Goal: Task Accomplishment & Management: Complete application form

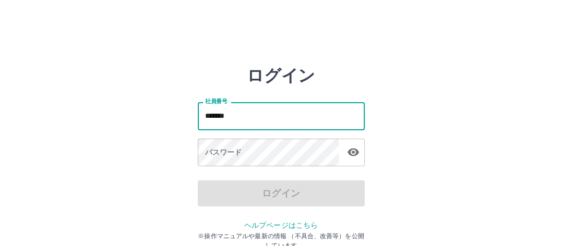
type input "*******"
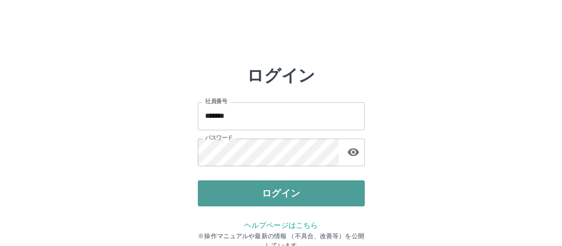
click at [212, 193] on button "ログイン" at bounding box center [281, 193] width 167 height 26
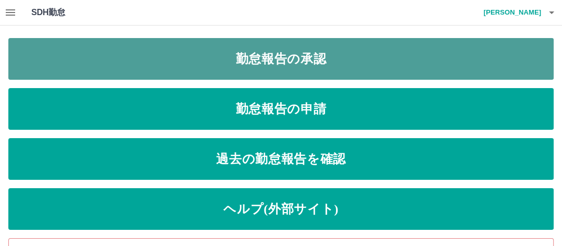
click at [167, 63] on link "勤怠報告の承認" at bounding box center [280, 59] width 545 height 42
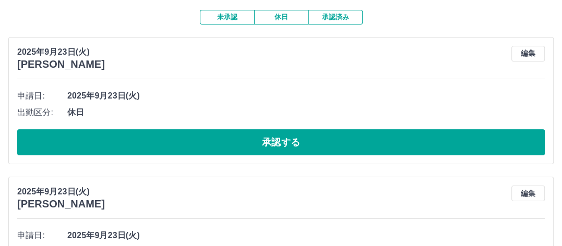
scroll to position [104, 0]
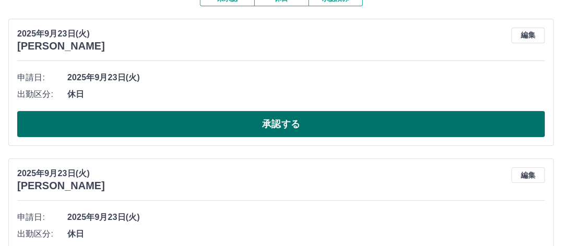
click at [151, 122] on button "承認する" at bounding box center [280, 124] width 527 height 26
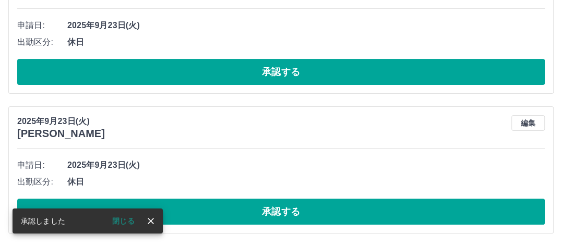
scroll to position [17, 0]
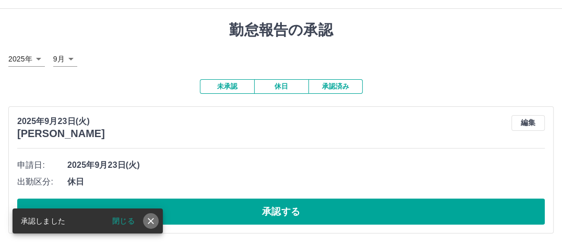
click at [150, 218] on icon "close" at bounding box center [151, 221] width 10 height 10
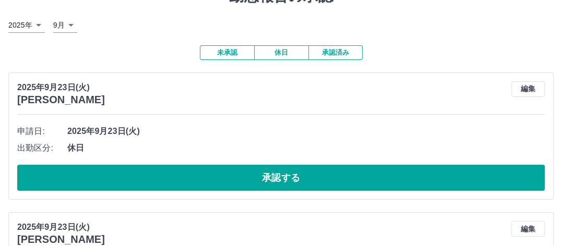
scroll to position [69, 0]
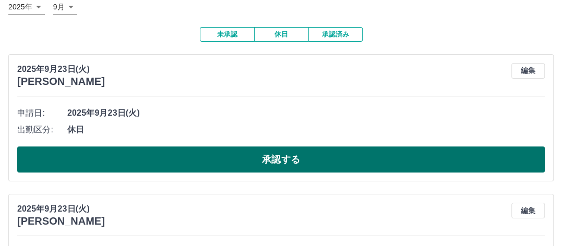
click at [176, 163] on button "承認する" at bounding box center [280, 160] width 527 height 26
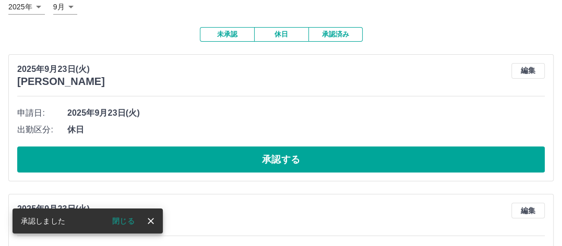
click at [150, 220] on icon "close" at bounding box center [151, 221] width 10 height 10
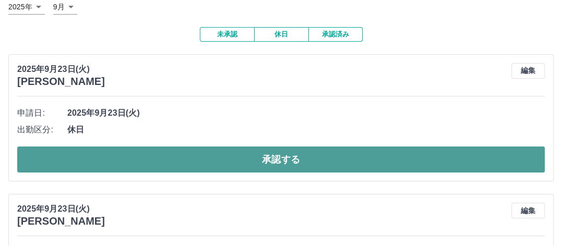
click at [179, 159] on button "承認する" at bounding box center [280, 160] width 527 height 26
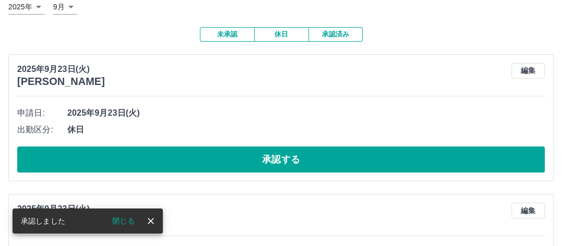
click at [152, 218] on icon "close" at bounding box center [151, 221] width 10 height 10
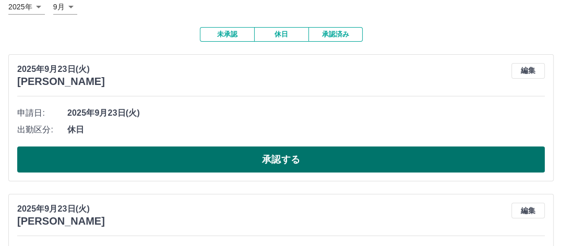
click at [177, 156] on button "承認する" at bounding box center [280, 160] width 527 height 26
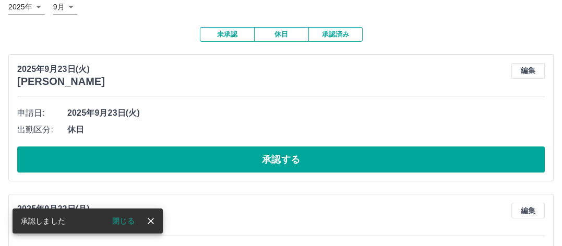
drag, startPoint x: 150, startPoint y: 221, endPoint x: 154, endPoint y: 202, distance: 19.2
click at [151, 217] on icon "close" at bounding box center [151, 221] width 10 height 10
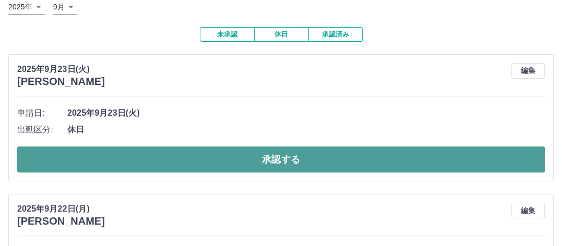
click at [167, 159] on button "承認する" at bounding box center [280, 160] width 527 height 26
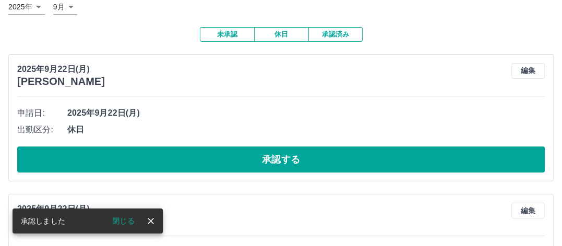
click at [148, 218] on icon "close" at bounding box center [151, 221] width 10 height 10
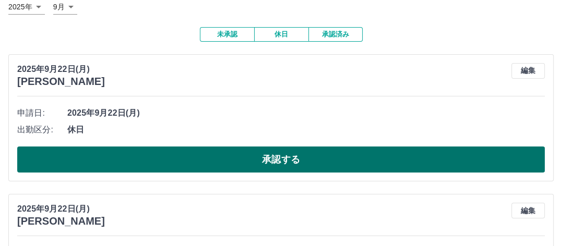
click at [174, 159] on button "承認する" at bounding box center [280, 160] width 527 height 26
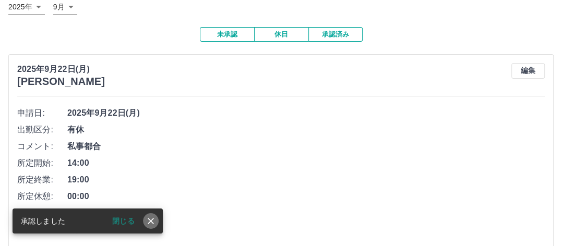
drag, startPoint x: 156, startPoint y: 216, endPoint x: 167, endPoint y: 174, distance: 44.0
click at [156, 214] on div "閉じる" at bounding box center [126, 221] width 63 height 16
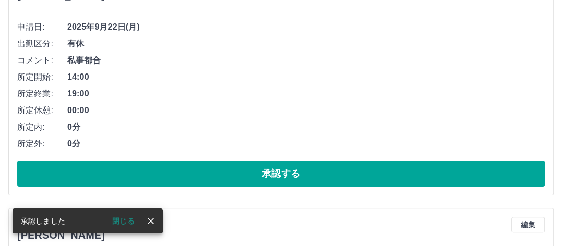
scroll to position [173, 0]
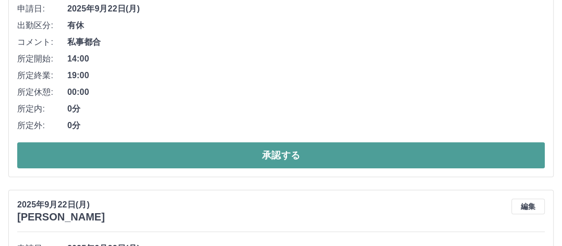
click at [169, 154] on button "承認する" at bounding box center [280, 155] width 527 height 26
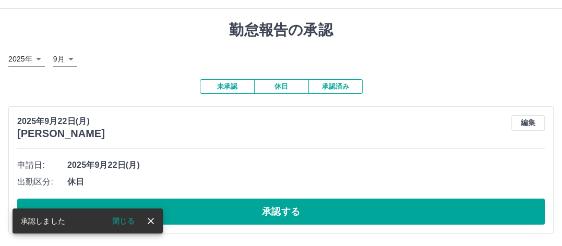
scroll to position [0, 0]
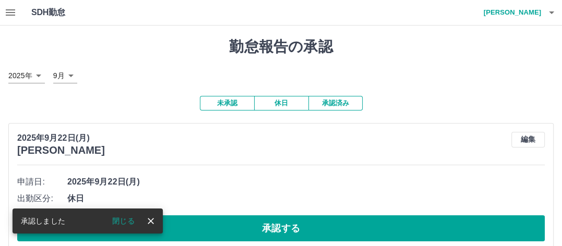
drag, startPoint x: 152, startPoint y: 222, endPoint x: 155, endPoint y: 211, distance: 11.1
click at [152, 220] on icon "close" at bounding box center [151, 221] width 10 height 10
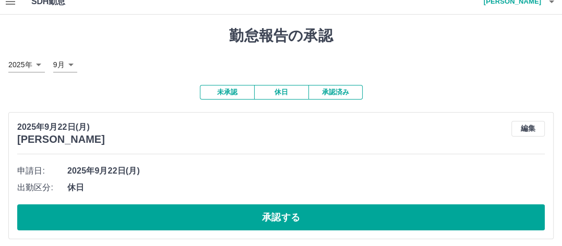
scroll to position [17, 0]
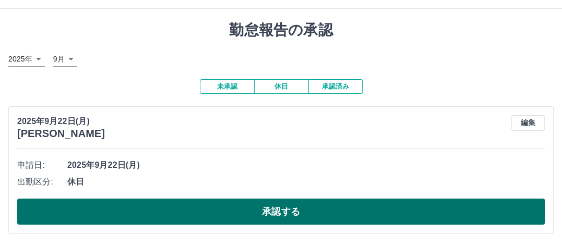
click at [153, 208] on button "承認する" at bounding box center [280, 212] width 527 height 26
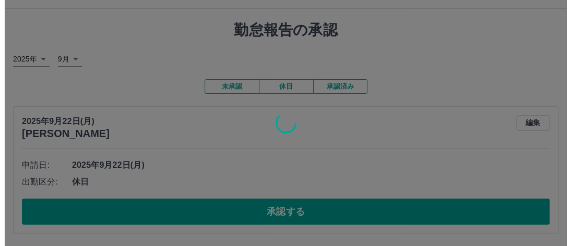
scroll to position [0, 0]
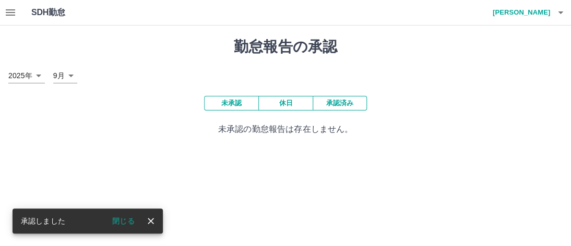
click at [150, 220] on icon "close" at bounding box center [151, 221] width 10 height 10
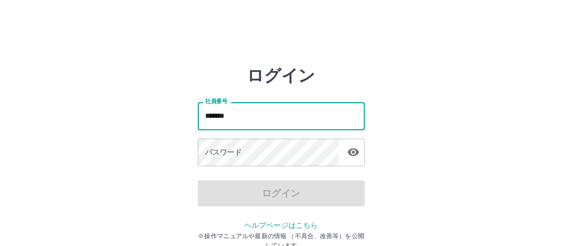
type input "*******"
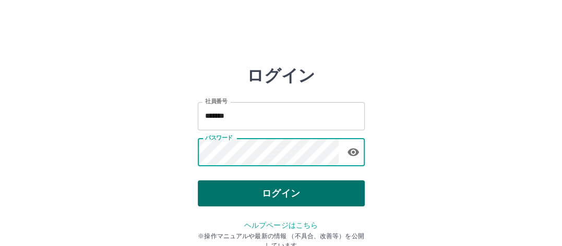
click at [211, 192] on button "ログイン" at bounding box center [281, 193] width 167 height 26
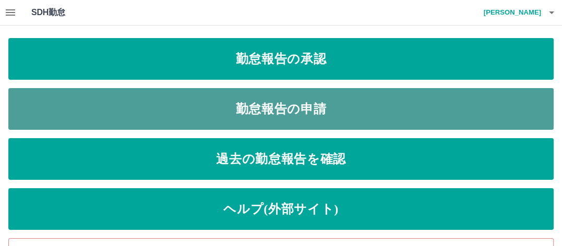
click at [194, 107] on link "勤怠報告の申請" at bounding box center [280, 109] width 545 height 42
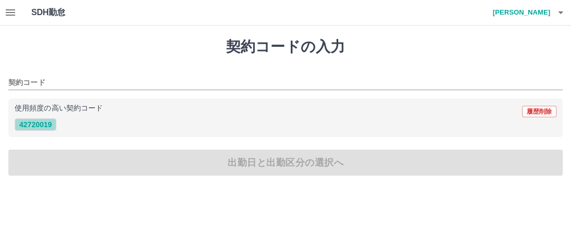
click at [35, 125] on button "42720019" at bounding box center [36, 124] width 42 height 13
type input "********"
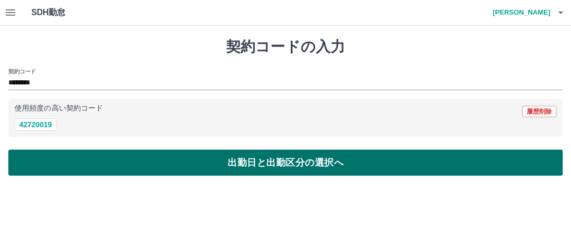
click at [100, 157] on button "出勤日と出勤区分の選択へ" at bounding box center [285, 163] width 554 height 26
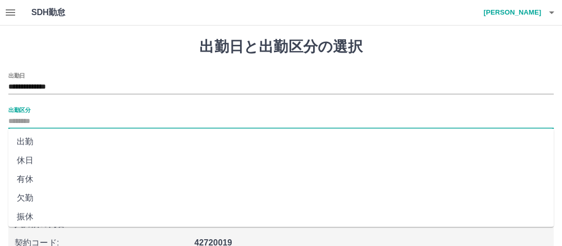
click at [35, 120] on input "出勤区分" at bounding box center [280, 121] width 545 height 13
click at [53, 140] on li "出勤" at bounding box center [280, 141] width 545 height 19
type input "**"
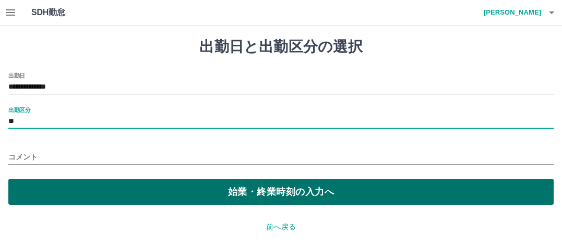
click at [85, 190] on button "始業・終業時刻の入力へ" at bounding box center [280, 192] width 545 height 26
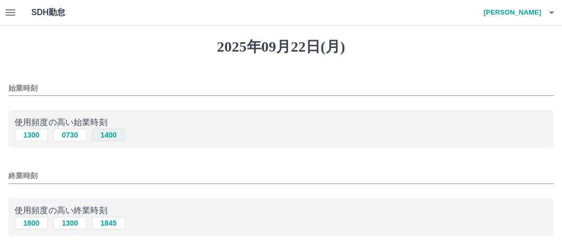
click at [108, 137] on button "1400" at bounding box center [108, 135] width 33 height 13
type input "****"
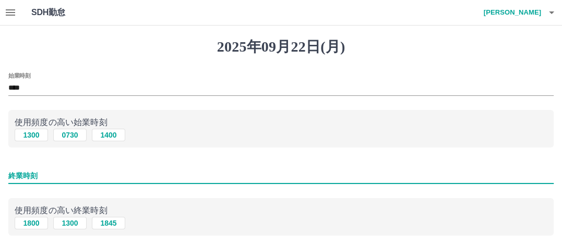
click at [42, 174] on input "終業時刻" at bounding box center [280, 175] width 545 height 15
click at [110, 224] on button "1845" at bounding box center [108, 223] width 33 height 13
type input "****"
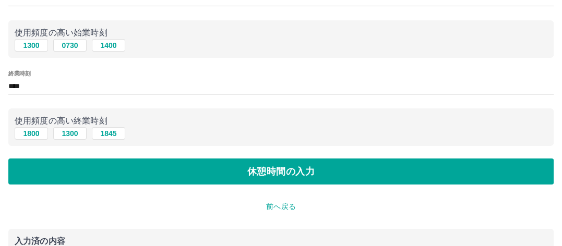
scroll to position [104, 0]
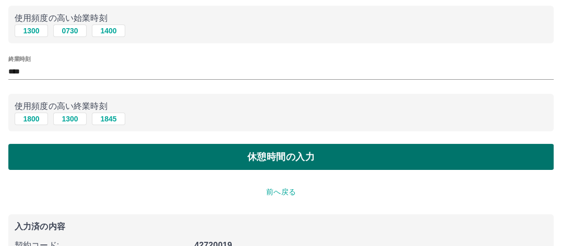
click at [144, 155] on button "休憩時間の入力" at bounding box center [280, 157] width 545 height 26
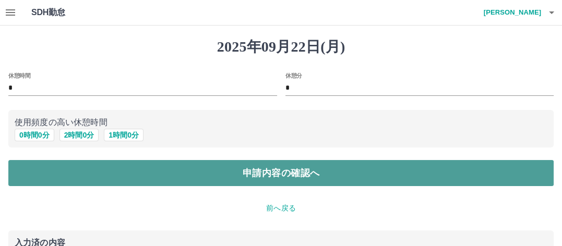
click at [152, 174] on button "申請内容の確認へ" at bounding box center [280, 173] width 545 height 26
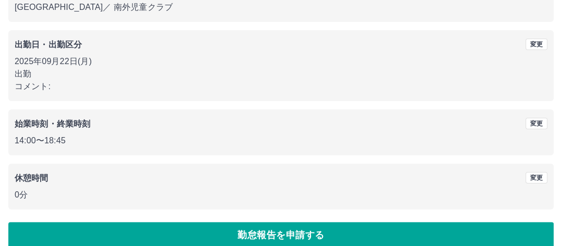
scroll to position [144, 0]
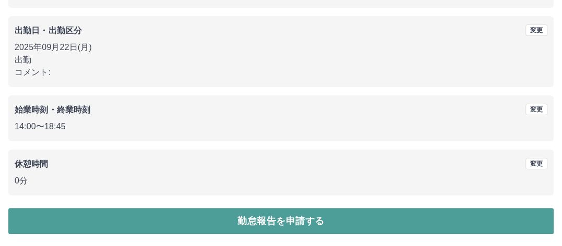
click at [144, 213] on button "勤怠報告を申請する" at bounding box center [280, 221] width 545 height 26
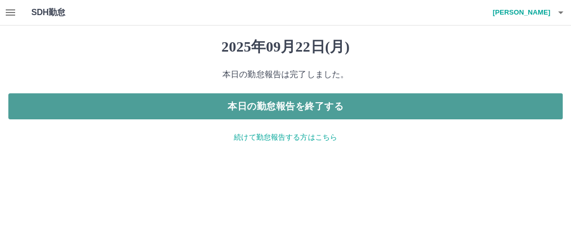
click at [178, 106] on button "本日の勤怠報告を終了する" at bounding box center [285, 106] width 554 height 26
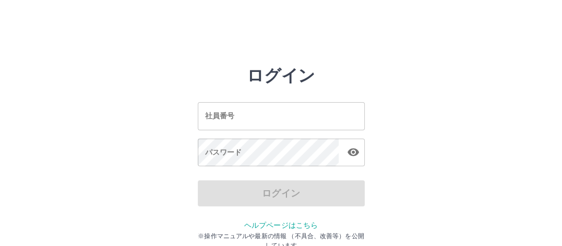
click at [202, 119] on input "社員番号" at bounding box center [281, 116] width 167 height 28
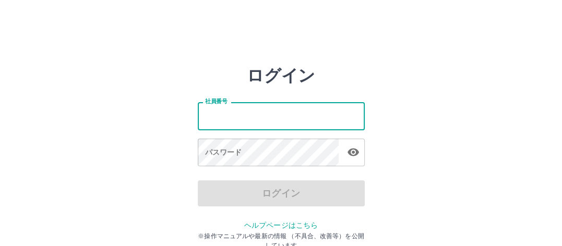
click at [217, 121] on input "社員番号" at bounding box center [281, 116] width 167 height 28
type input "*******"
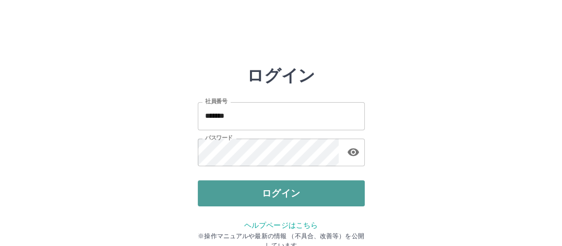
click at [222, 192] on button "ログイン" at bounding box center [281, 193] width 167 height 26
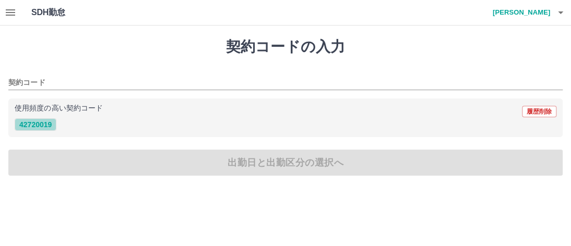
click at [49, 122] on button "42720019" at bounding box center [36, 124] width 42 height 13
type input "********"
click at [49, 122] on button "42720019" at bounding box center [36, 124] width 42 height 13
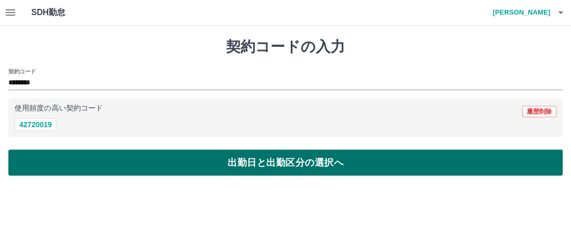
click at [42, 160] on button "出勤日と出勤区分の選択へ" at bounding box center [285, 163] width 554 height 26
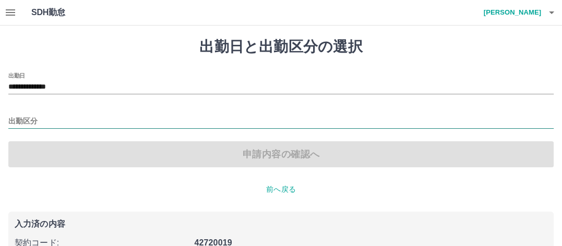
click at [43, 118] on input "出勤区分" at bounding box center [280, 121] width 545 height 13
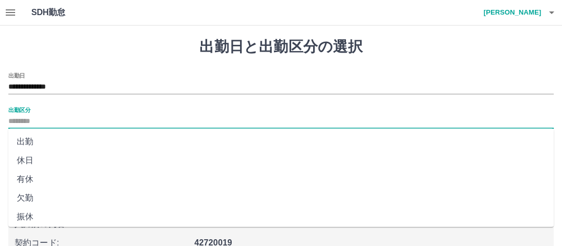
click at [27, 140] on li "出勤" at bounding box center [280, 141] width 545 height 19
type input "**"
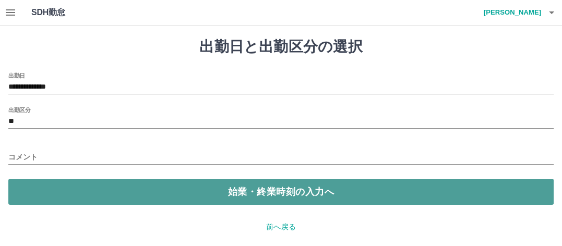
click at [51, 192] on button "始業・終業時刻の入力へ" at bounding box center [280, 192] width 545 height 26
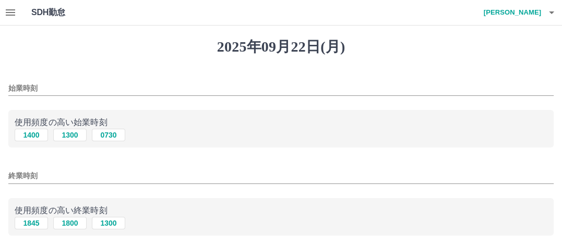
click at [39, 86] on input "始業時刻" at bounding box center [280, 88] width 545 height 15
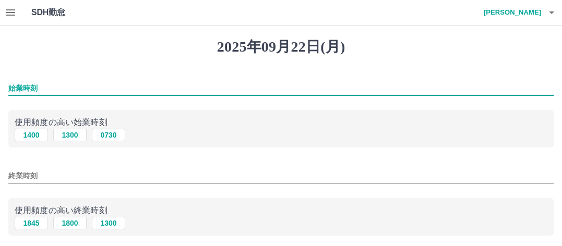
type input "****"
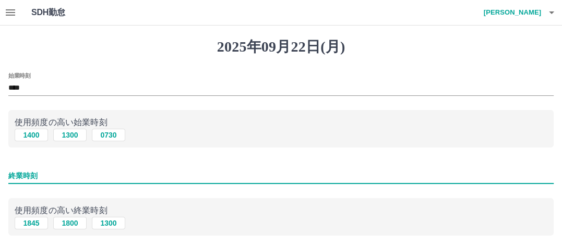
click at [43, 175] on input "終業時刻" at bounding box center [280, 175] width 545 height 15
type input "****"
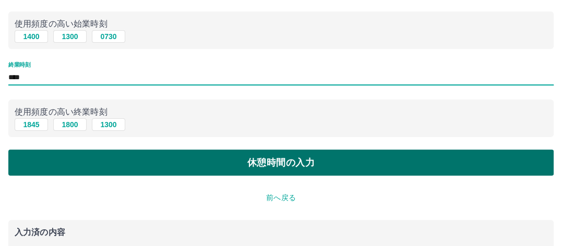
scroll to position [104, 0]
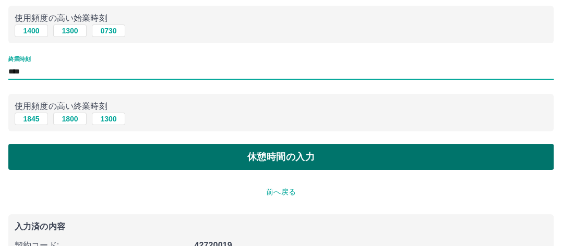
click at [103, 153] on button "休憩時間の入力" at bounding box center [280, 157] width 545 height 26
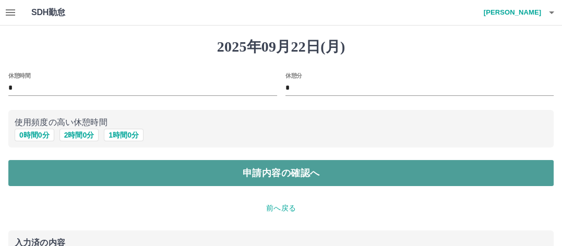
click at [105, 173] on button "申請内容の確認へ" at bounding box center [280, 173] width 545 height 26
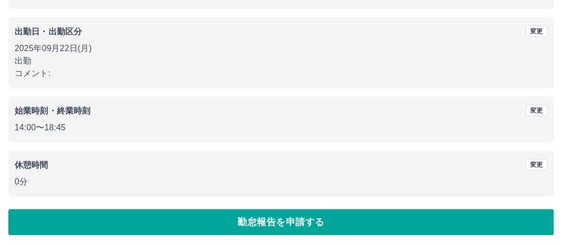
scroll to position [144, 0]
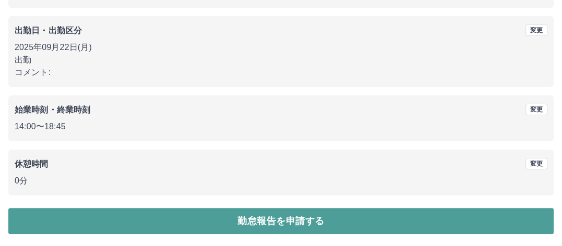
click at [69, 215] on button "勤怠報告を申請する" at bounding box center [280, 221] width 545 height 26
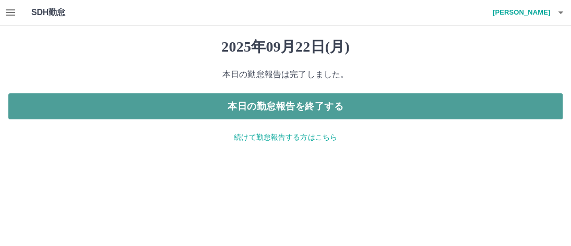
click at [126, 101] on button "本日の勤怠報告を終了する" at bounding box center [285, 106] width 554 height 26
